Goal: Transaction & Acquisition: Purchase product/service

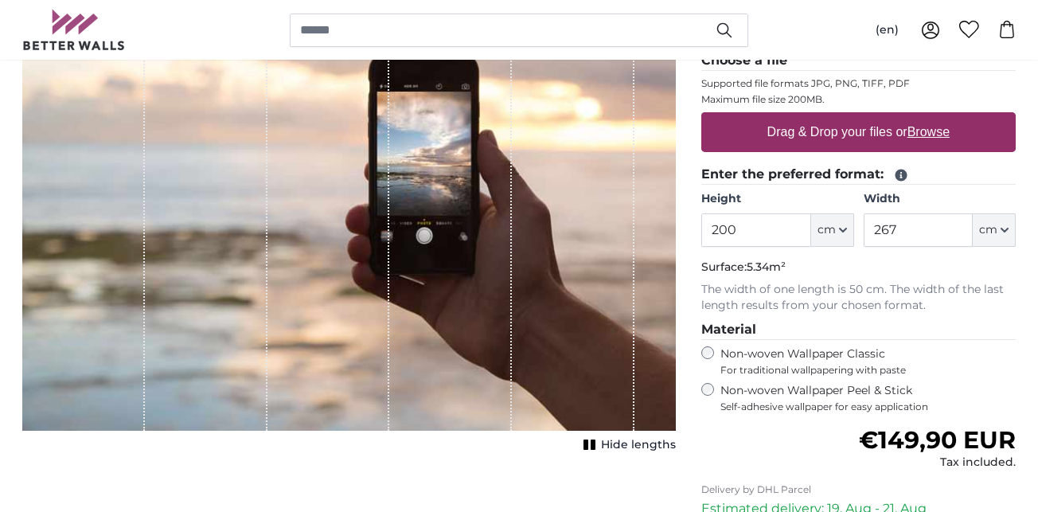
scroll to position [273, 0]
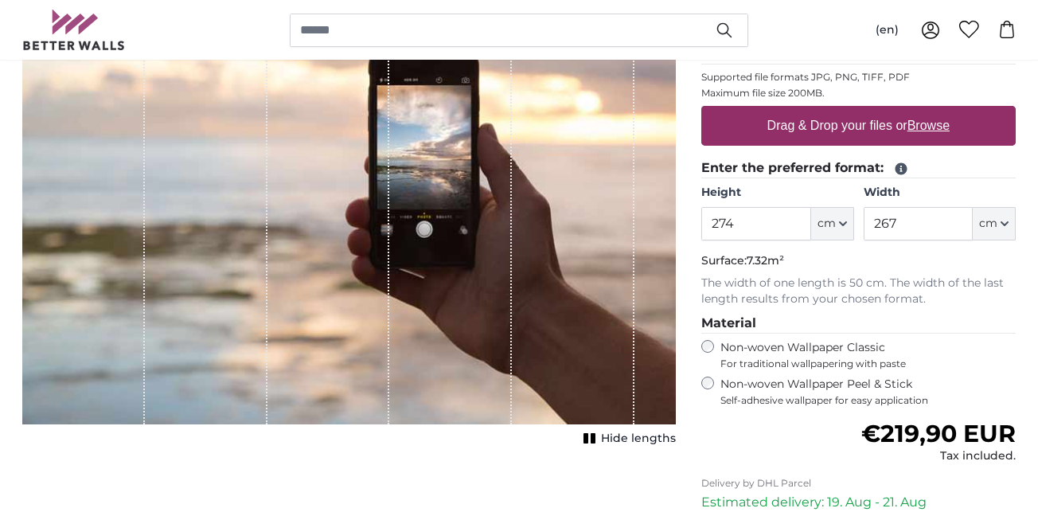
type input "274"
click at [909, 218] on input "267" at bounding box center [918, 223] width 109 height 33
type input "2"
type input "457"
click at [880, 125] on label "Drag & Drop your files or Browse" at bounding box center [858, 126] width 195 height 32
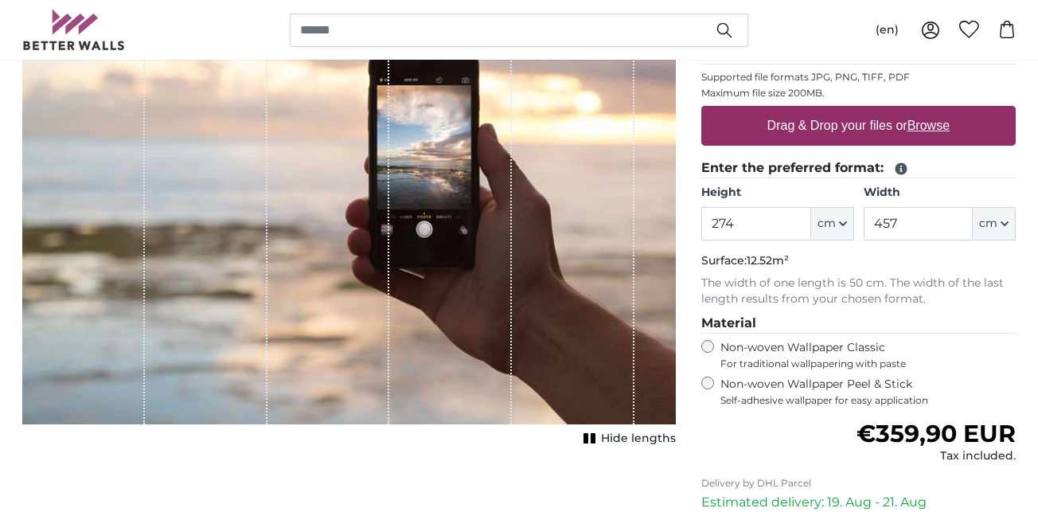
click at [880, 111] on input "Drag & Drop your files or Browse" at bounding box center [859, 108] width 315 height 5
type input "**********"
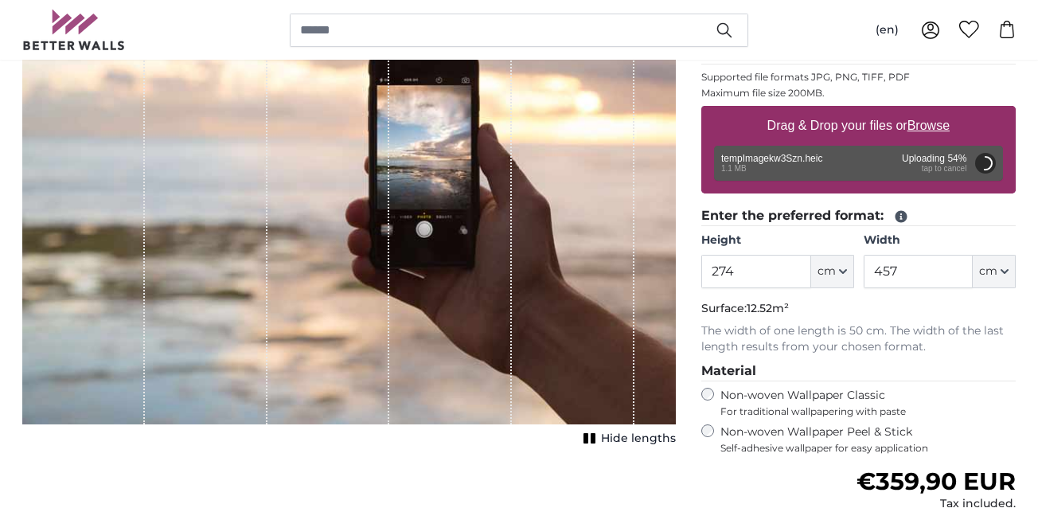
type input "200"
type input "266"
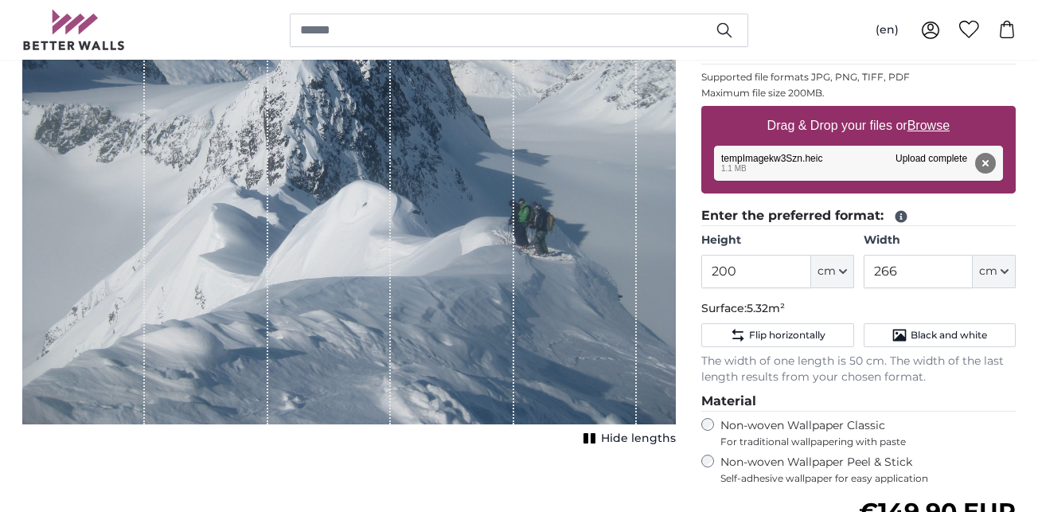
click at [843, 272] on icon "button" at bounding box center [843, 271] width 6 height 3
click at [809, 372] on link "Feet (ft. in.)" at bounding box center [833, 370] width 140 height 29
type input "6"
type input "***"
type input "8"
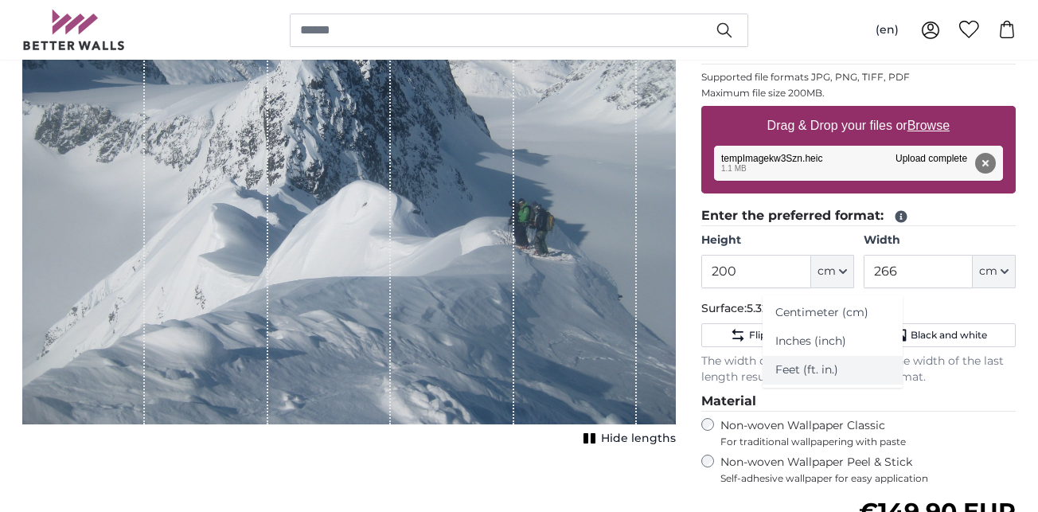
type input "***"
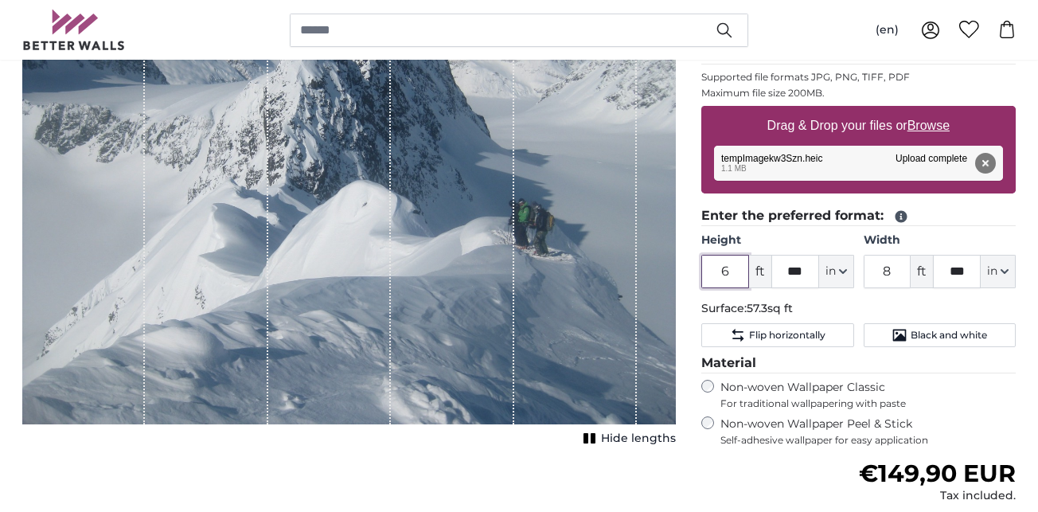
click at [733, 268] on input "6" at bounding box center [726, 271] width 48 height 33
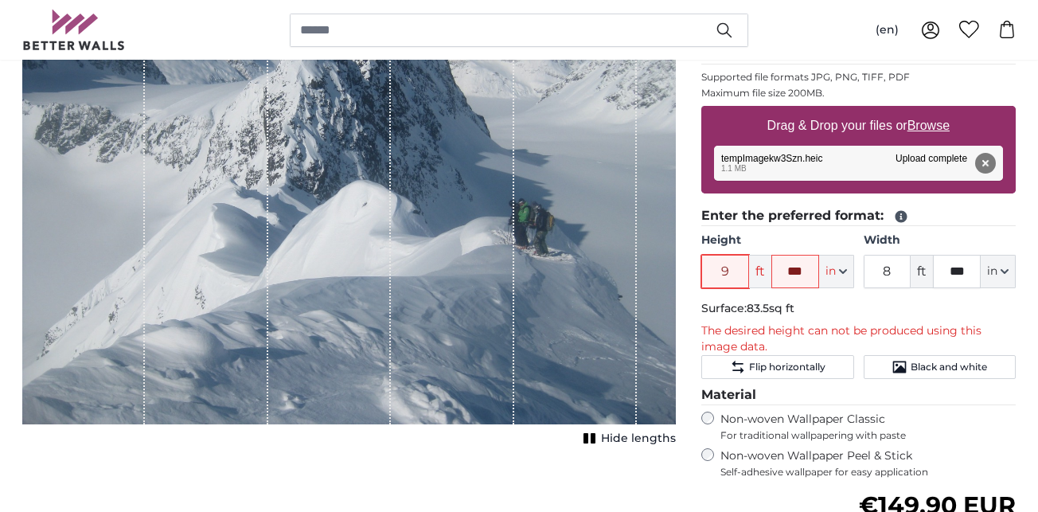
type input "9"
click at [807, 267] on input "***" at bounding box center [796, 271] width 48 height 33
type input "*"
click at [882, 269] on input "8" at bounding box center [888, 271] width 48 height 33
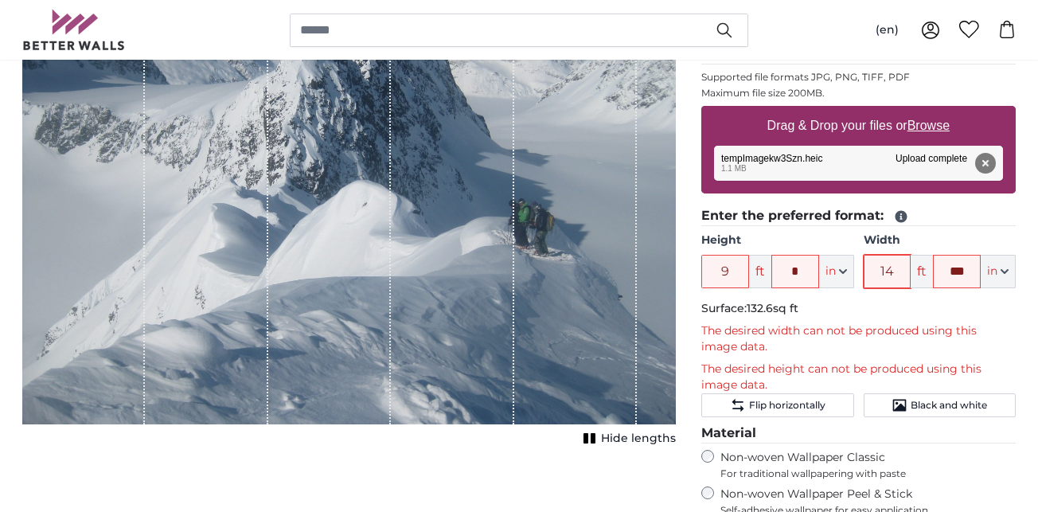
type input "14"
click at [949, 272] on input "***" at bounding box center [957, 271] width 48 height 33
type input "*"
click at [1015, 296] on fieldset "Enter the preferred format: Height 9 ft * in Centimeter (cm) Inches (inch) Feet…" at bounding box center [859, 311] width 315 height 211
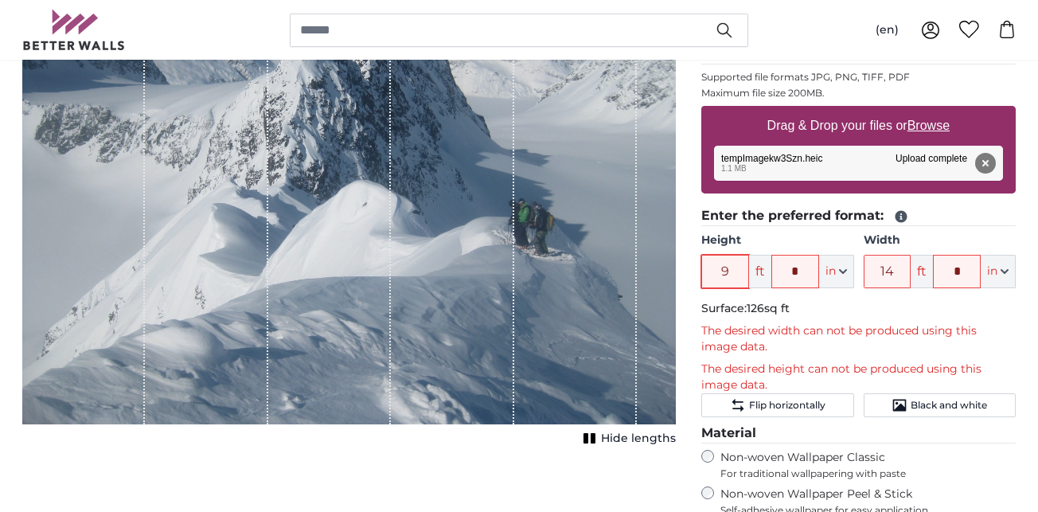
click at [721, 265] on input "9" at bounding box center [726, 271] width 48 height 33
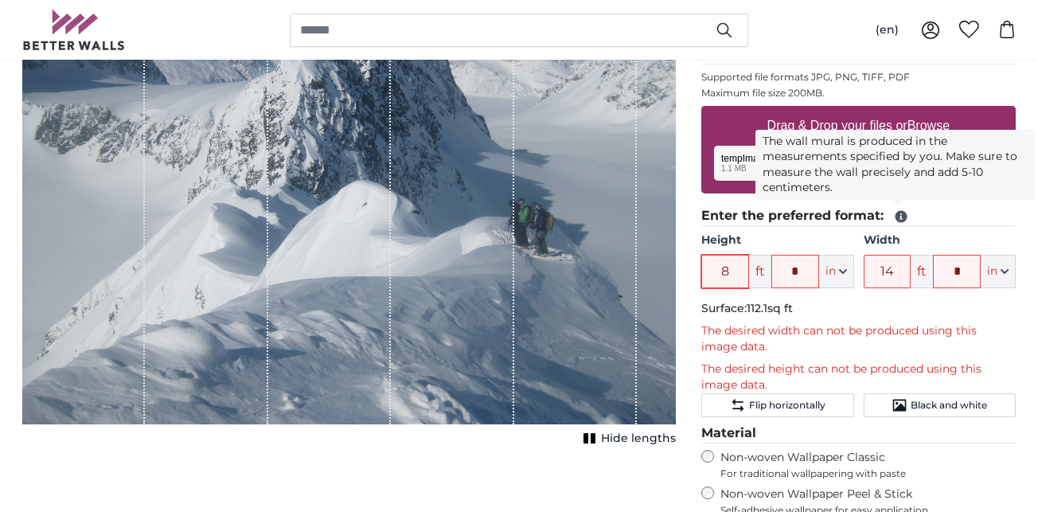
type input "8"
click at [901, 219] on icon at bounding box center [901, 216] width 14 height 14
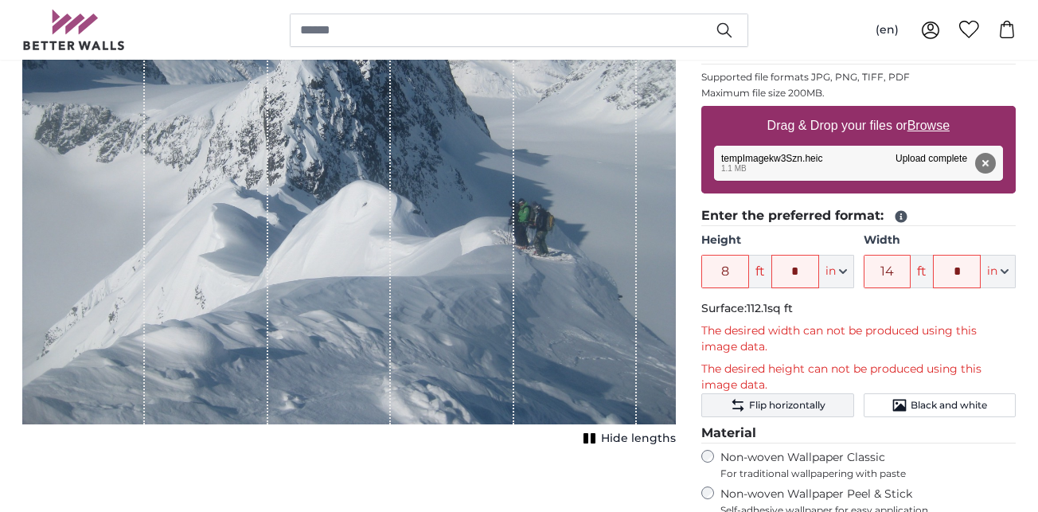
click at [792, 403] on span "Flip horizontally" at bounding box center [787, 405] width 76 height 13
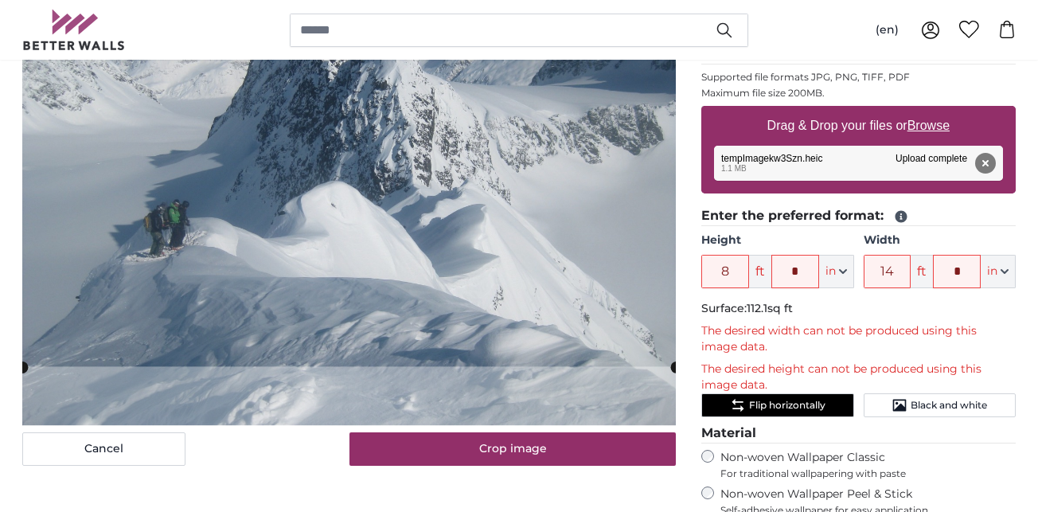
click at [792, 403] on span "Flip horizontally" at bounding box center [787, 405] width 76 height 13
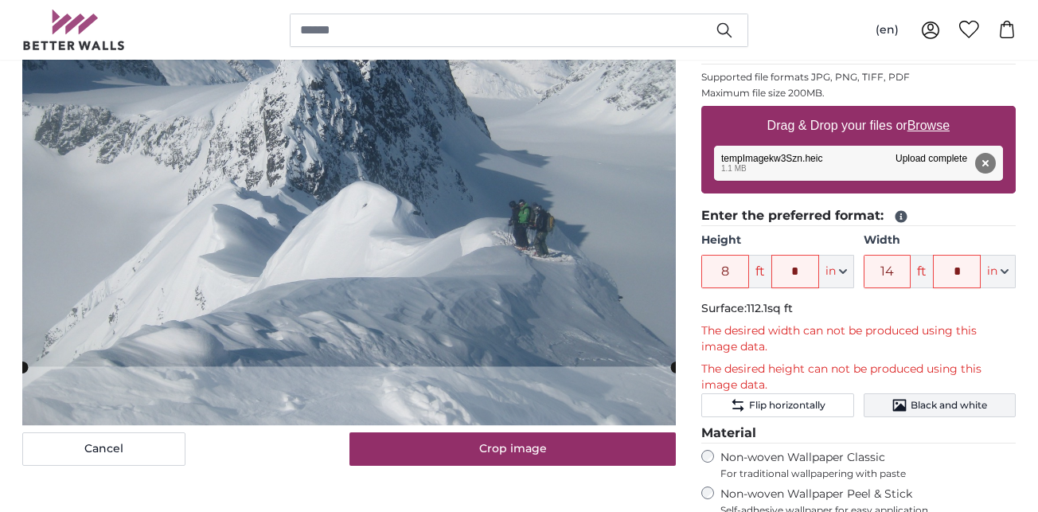
click at [948, 399] on span "Black and white" at bounding box center [949, 405] width 76 height 13
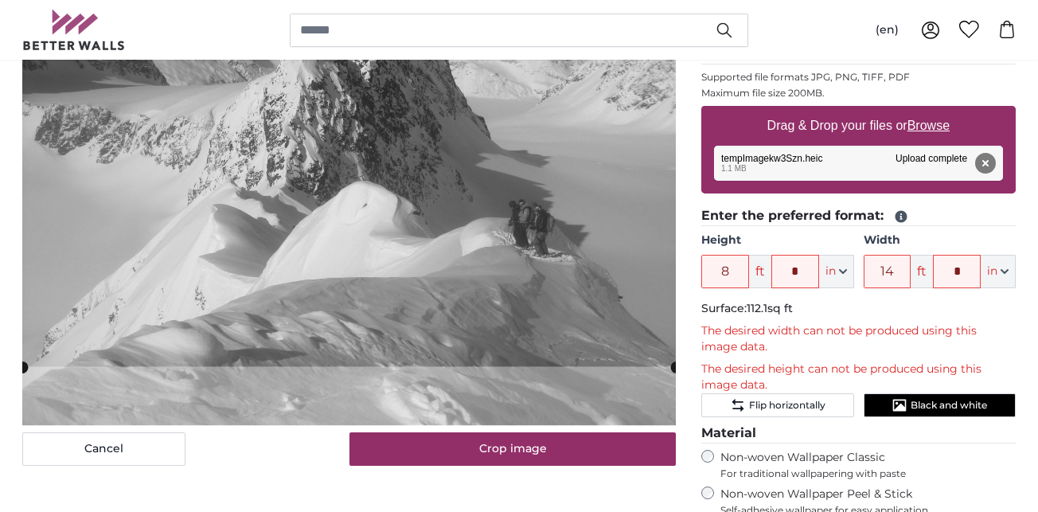
click at [948, 399] on span "Black and white" at bounding box center [949, 405] width 76 height 13
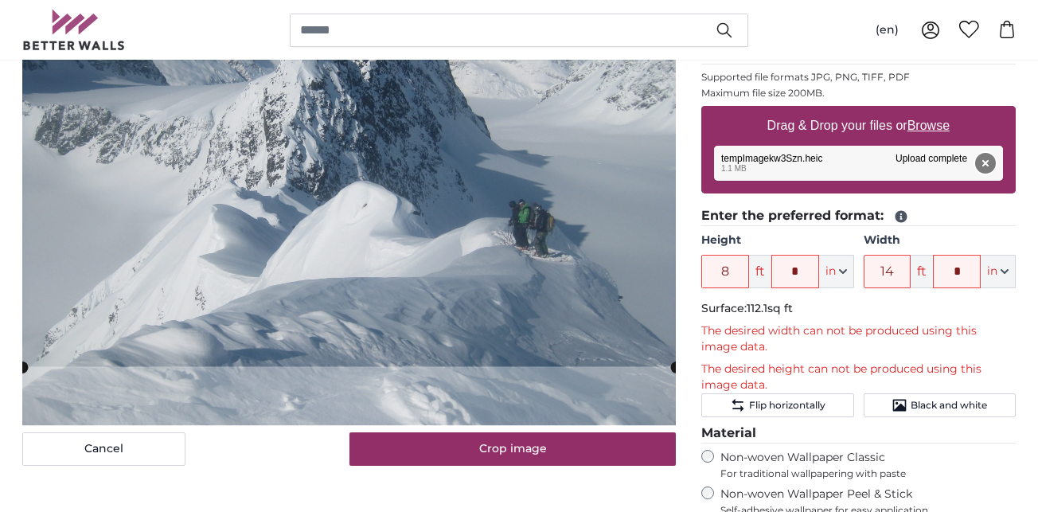
click at [992, 162] on button "Remove" at bounding box center [985, 163] width 21 height 21
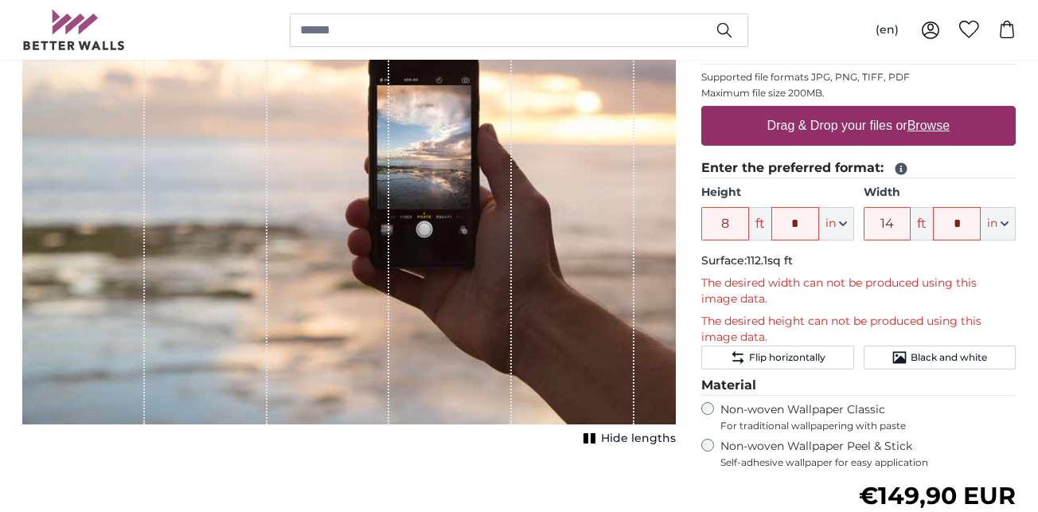
click at [762, 226] on span "ft" at bounding box center [760, 223] width 22 height 33
click at [728, 222] on input "8" at bounding box center [726, 223] width 48 height 33
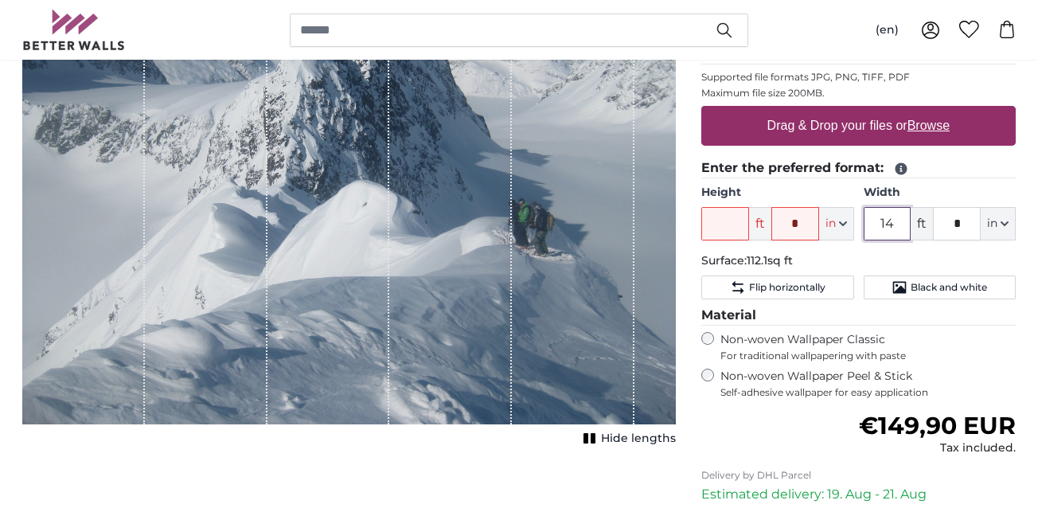
click at [891, 217] on input "14" at bounding box center [888, 223] width 48 height 33
type input "1"
click at [898, 256] on p "Surface: 112.1sq ft" at bounding box center [859, 261] width 315 height 16
click at [731, 219] on input "Height" at bounding box center [726, 223] width 48 height 33
click at [762, 226] on span "ft" at bounding box center [760, 223] width 22 height 33
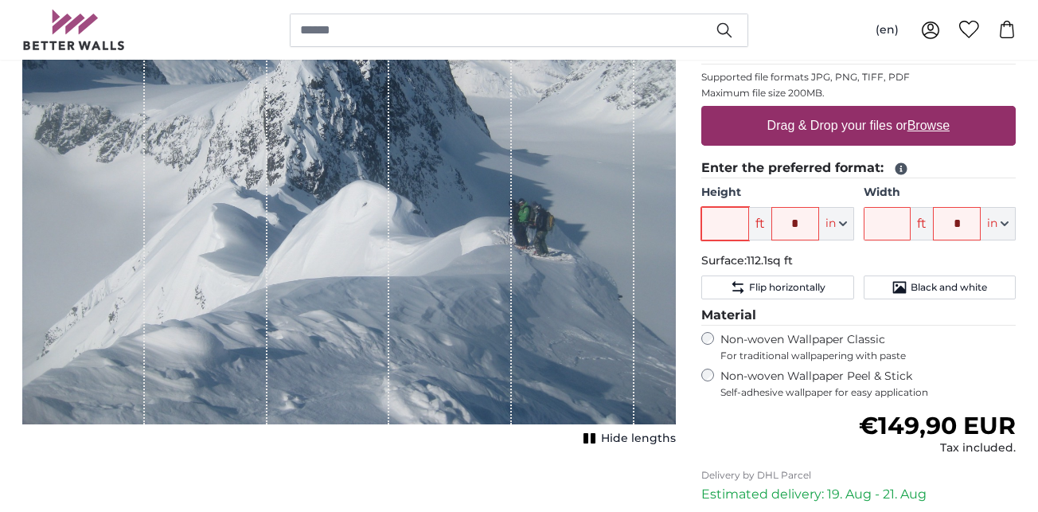
click at [733, 218] on input "Height" at bounding box center [726, 223] width 48 height 33
type input "9"
click at [893, 225] on input "Width" at bounding box center [888, 223] width 48 height 33
click at [624, 437] on span "Hide lengths" at bounding box center [638, 439] width 75 height 16
click at [596, 439] on rect "1 of 1" at bounding box center [593, 438] width 5 height 10
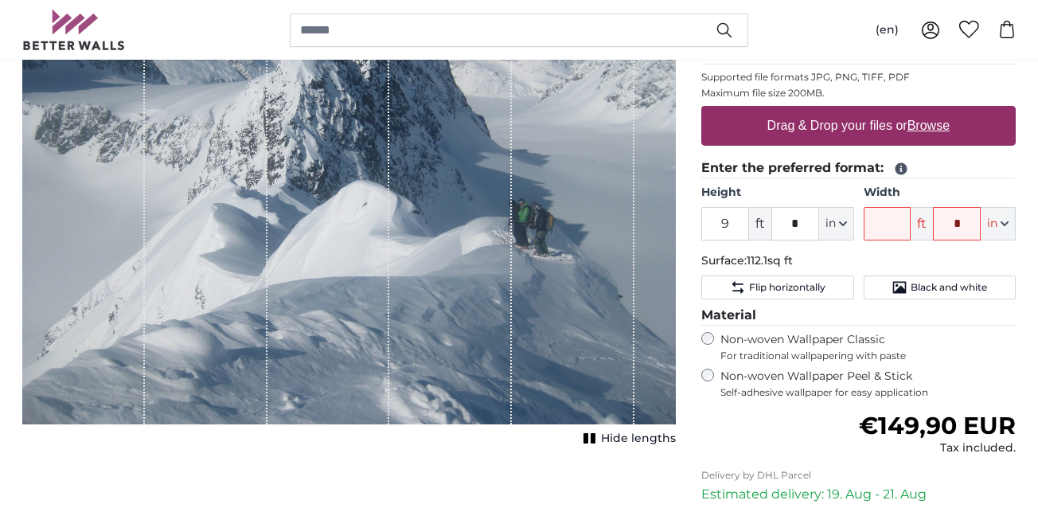
click at [890, 253] on p "Surface: 112.1sq ft" at bounding box center [859, 261] width 315 height 16
click at [889, 226] on input "Width" at bounding box center [888, 223] width 48 height 33
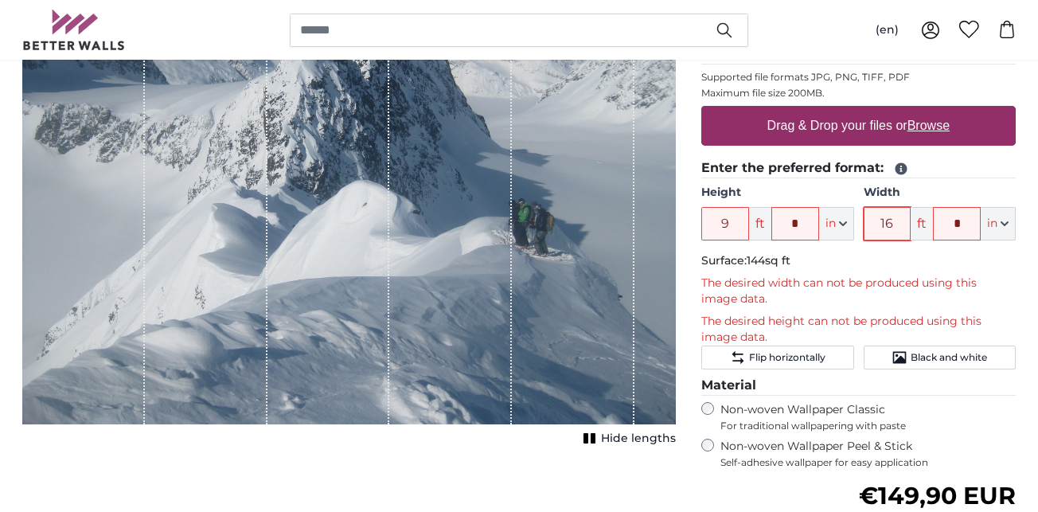
type input "1"
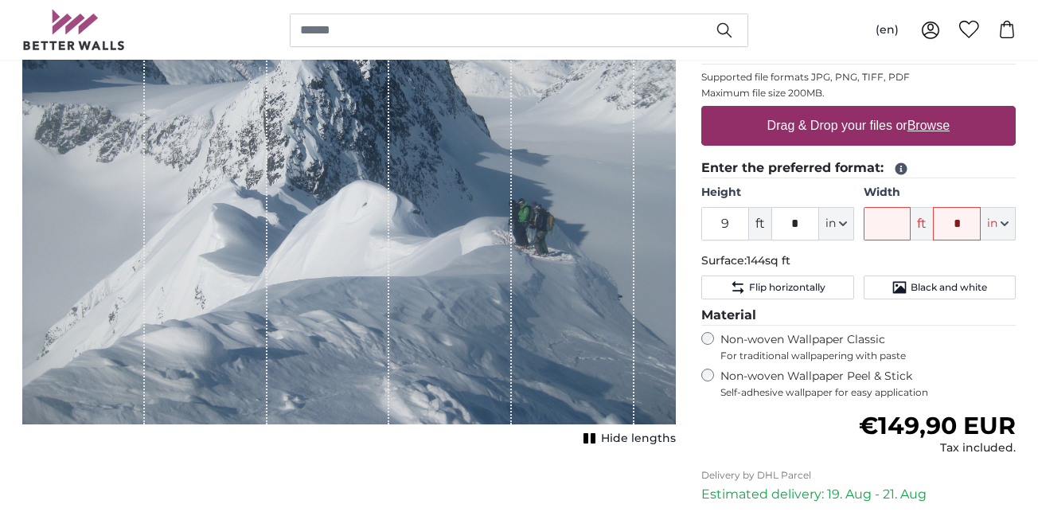
click at [934, 131] on u "Browse" at bounding box center [929, 126] width 42 height 14
click at [934, 111] on input "Drag & Drop your files or Browse" at bounding box center [859, 108] width 315 height 5
type input "**********"
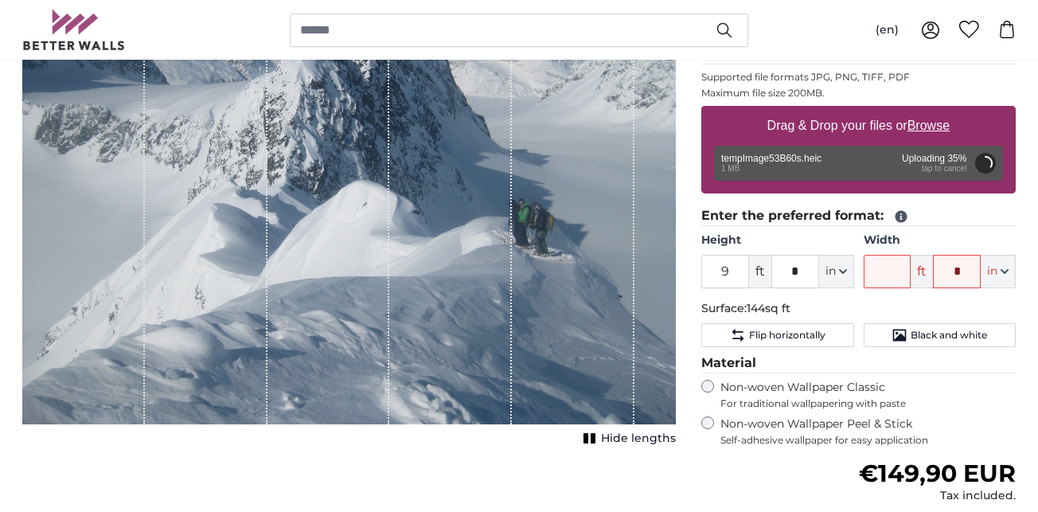
type input "8"
type input "14"
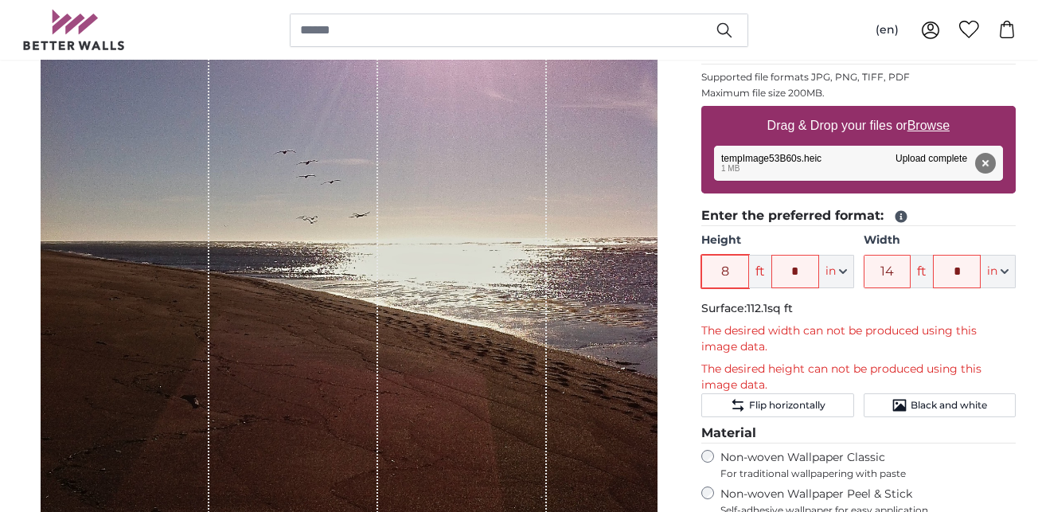
click at [732, 261] on input "8" at bounding box center [726, 271] width 48 height 33
type input "9"
click at [818, 305] on p "Surface: 126sq ft" at bounding box center [859, 309] width 315 height 16
click at [896, 264] on input "14" at bounding box center [888, 271] width 48 height 33
type input "1"
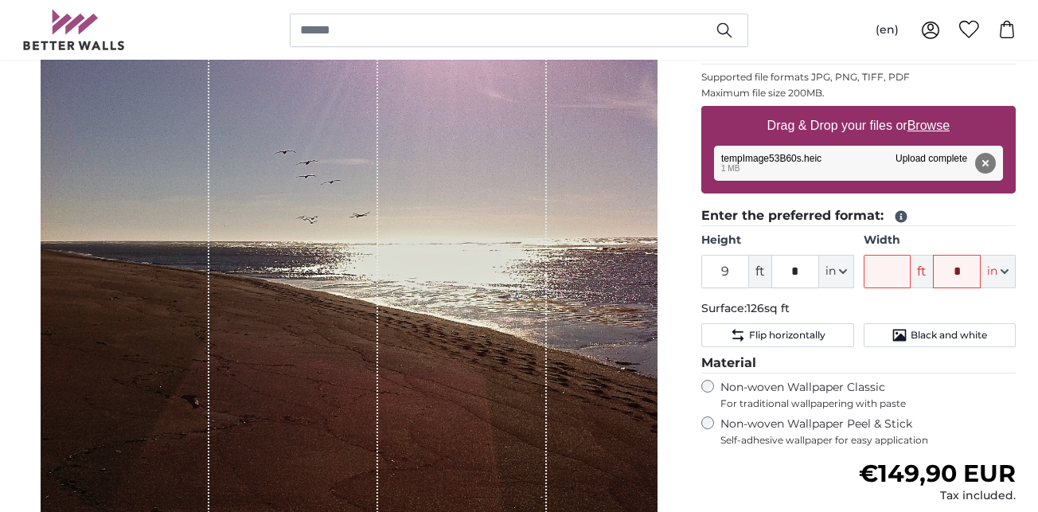
click at [858, 299] on fieldset "Enter the preferred format: Height 9 ft * in Centimeter (cm) Inches (inch) Feet…" at bounding box center [859, 276] width 315 height 141
click at [892, 273] on input "Width" at bounding box center [888, 271] width 48 height 33
type input "9"
click at [986, 164] on button "Remove" at bounding box center [985, 163] width 21 height 21
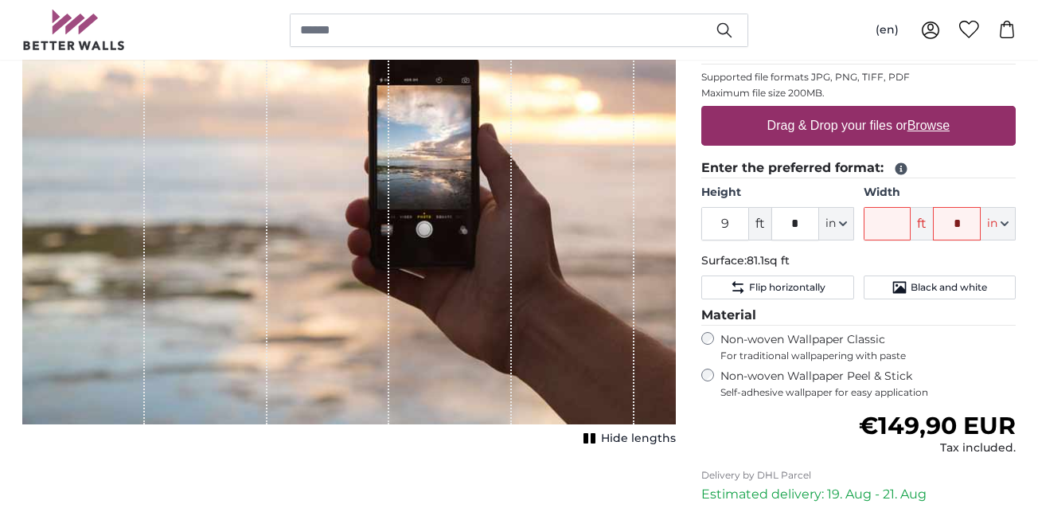
click at [932, 124] on u "Browse" at bounding box center [929, 126] width 42 height 14
click at [932, 111] on input "Drag & Drop your files or Browse" at bounding box center [859, 108] width 315 height 5
type input "**********"
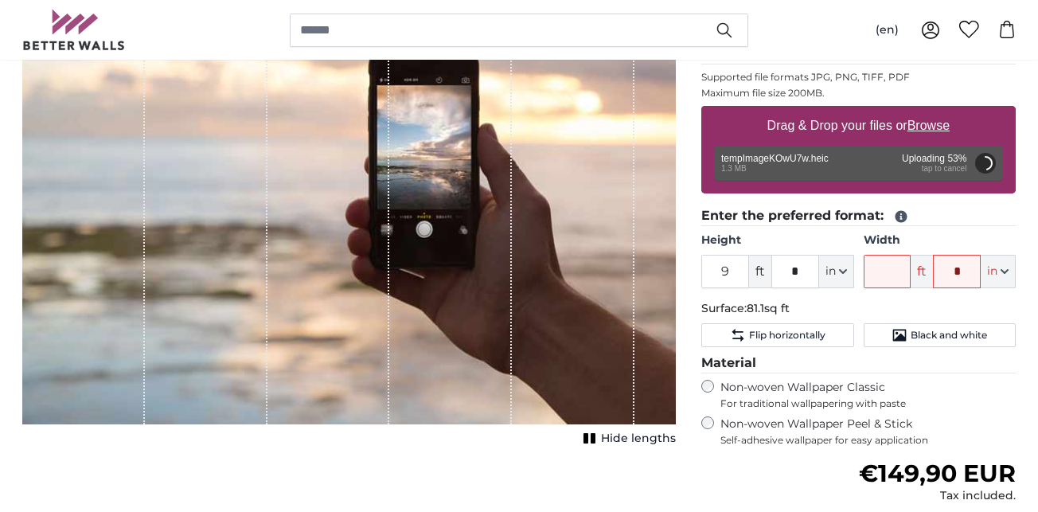
type input "8"
type input "14"
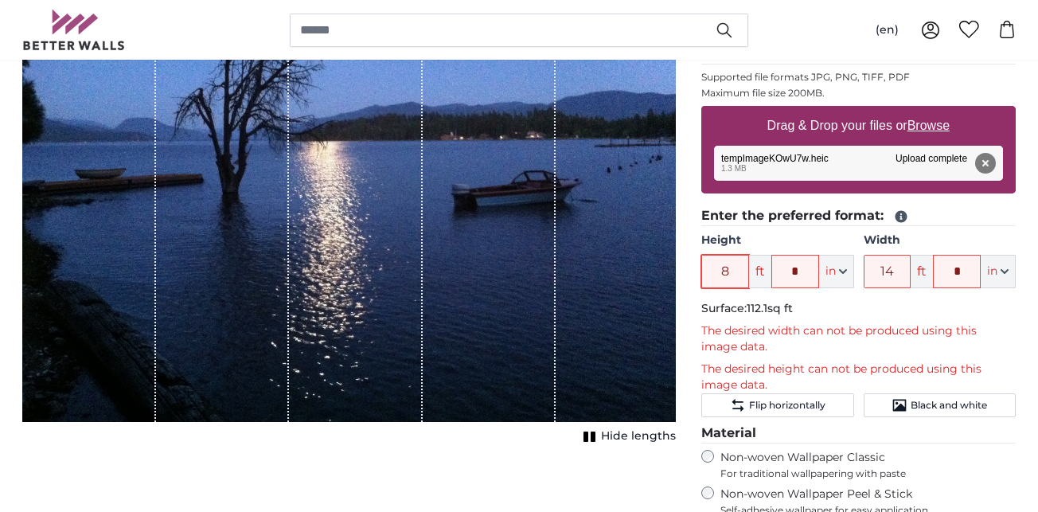
click at [731, 274] on input "8" at bounding box center [726, 271] width 48 height 33
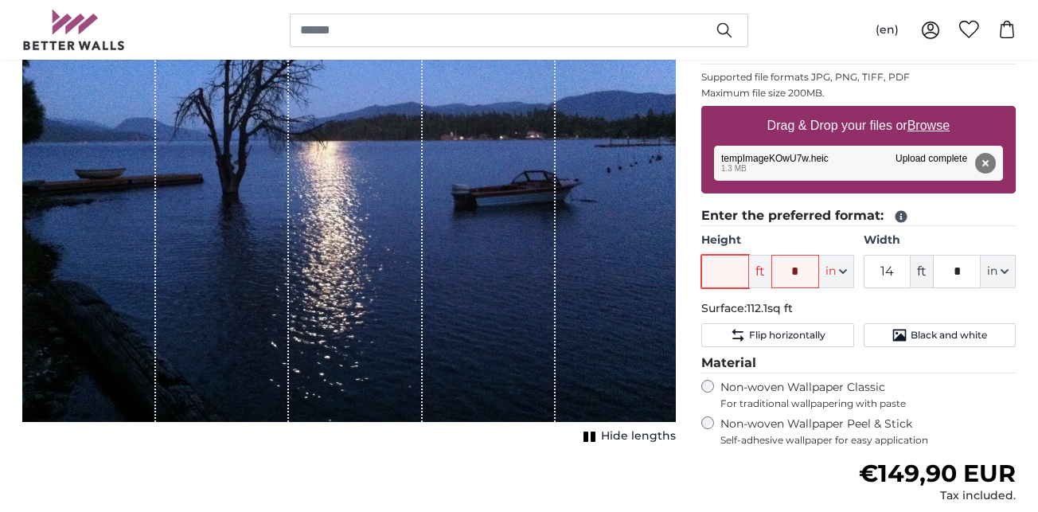
type input "9"
